Goal: Find specific page/section: Find specific page/section

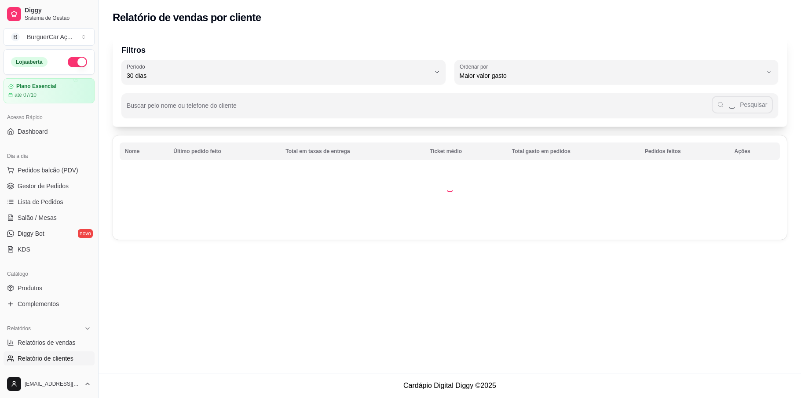
select select "30"
select select "HIGHEST_TOTAL_SPENT_WITH_ORDERS"
click at [62, 340] on span "Relatórios de vendas" at bounding box center [47, 342] width 58 height 9
select select "ALL"
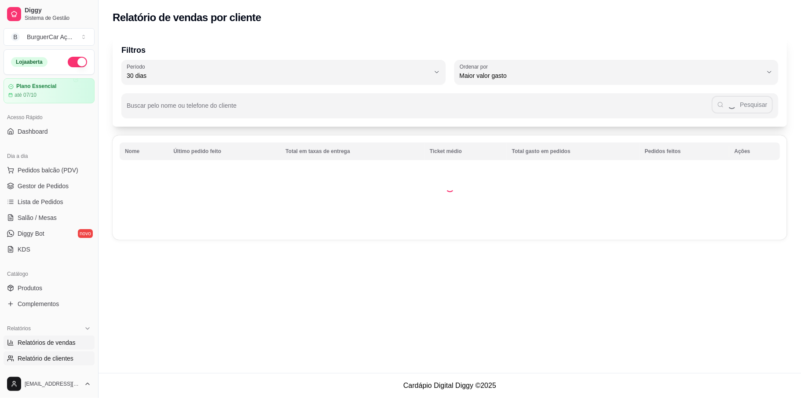
select select "0"
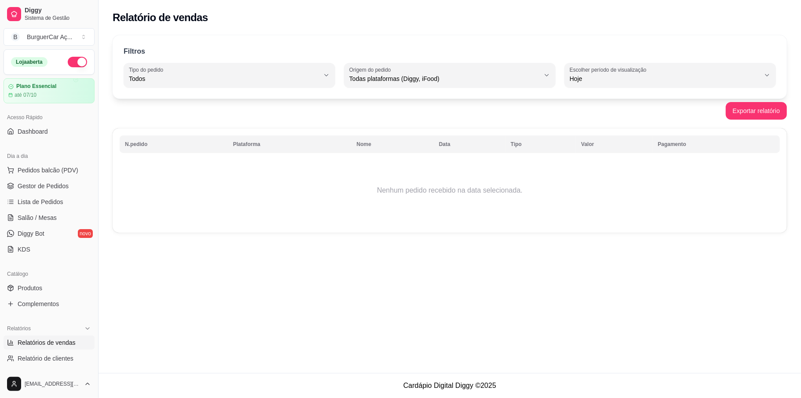
click at [229, 212] on td "Nenhum pedido recebido na data selecionada." at bounding box center [450, 190] width 660 height 70
click at [55, 192] on link "Gestor de Pedidos" at bounding box center [49, 186] width 91 height 14
